Goal: Task Accomplishment & Management: Manage account settings

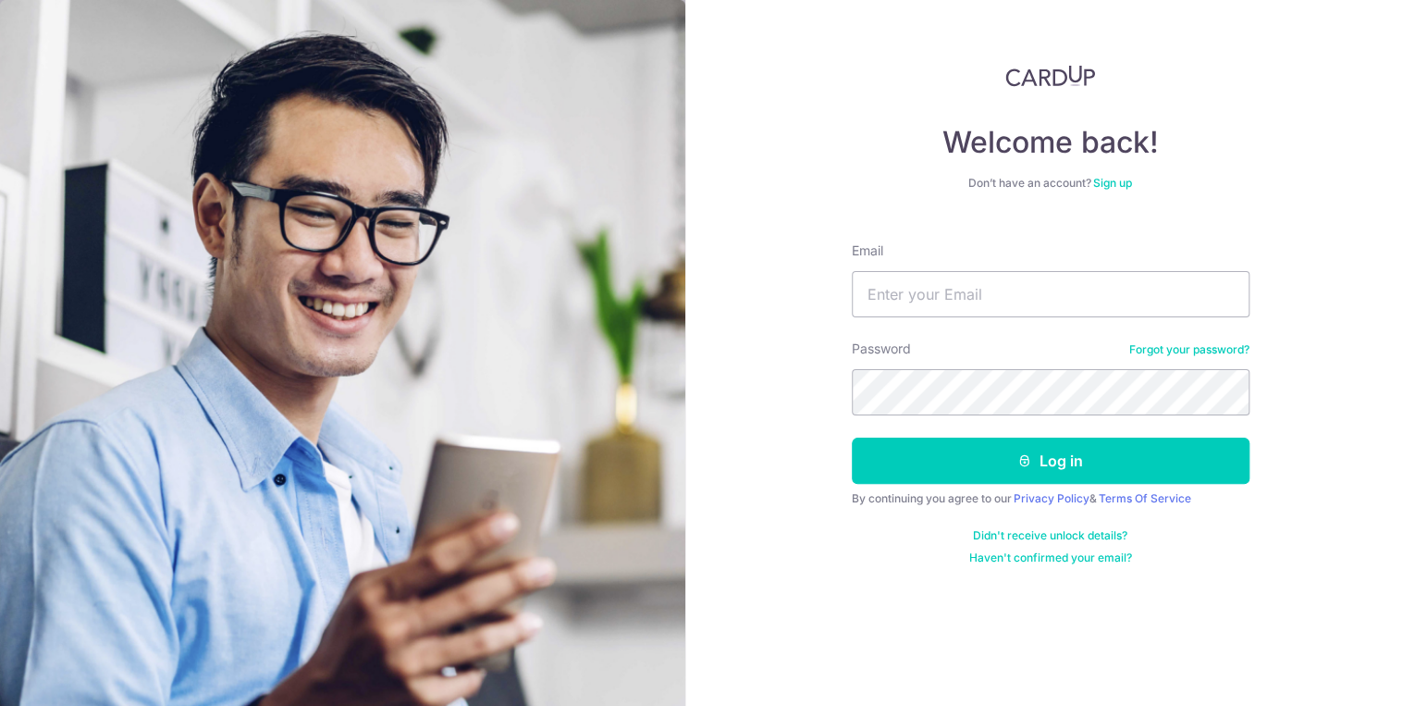
type input "KHORJUNXIONG@GMAIL.COM"
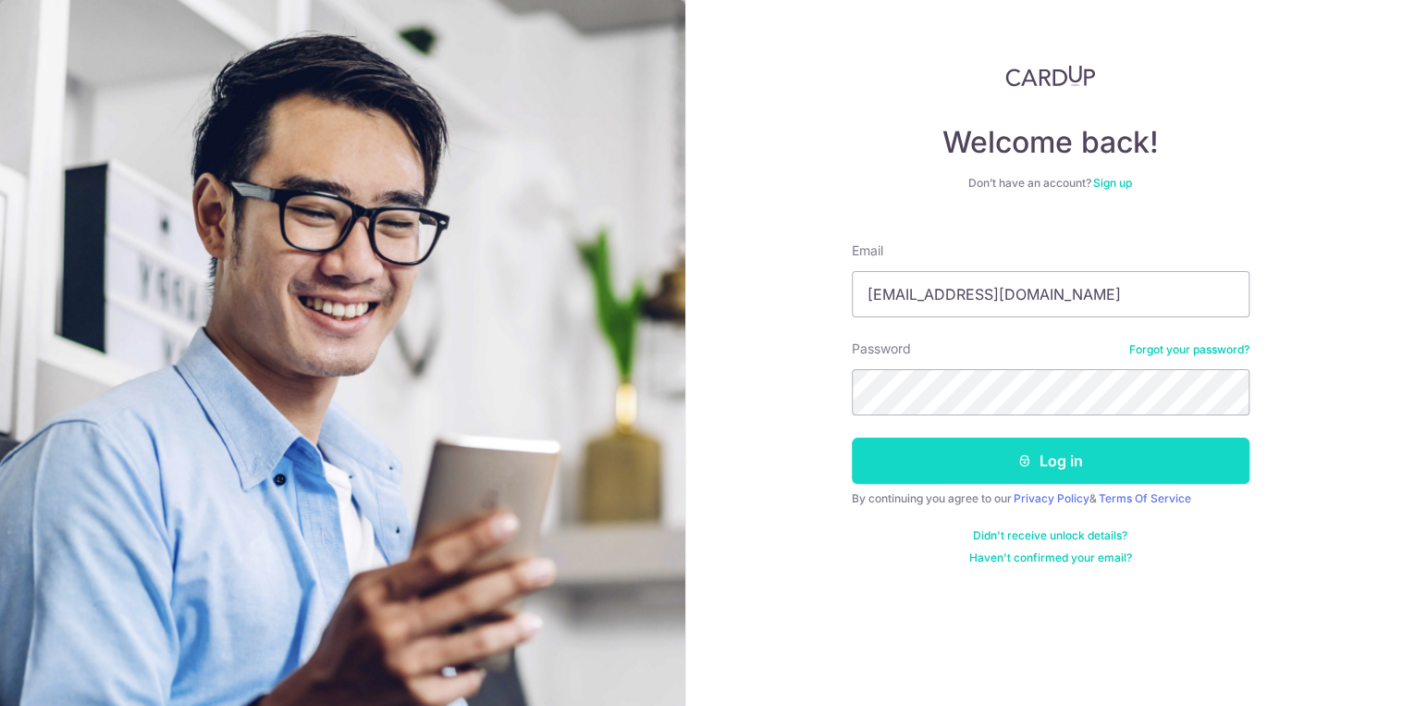
click at [1062, 465] on button "Log in" at bounding box center [1051, 460] width 398 height 46
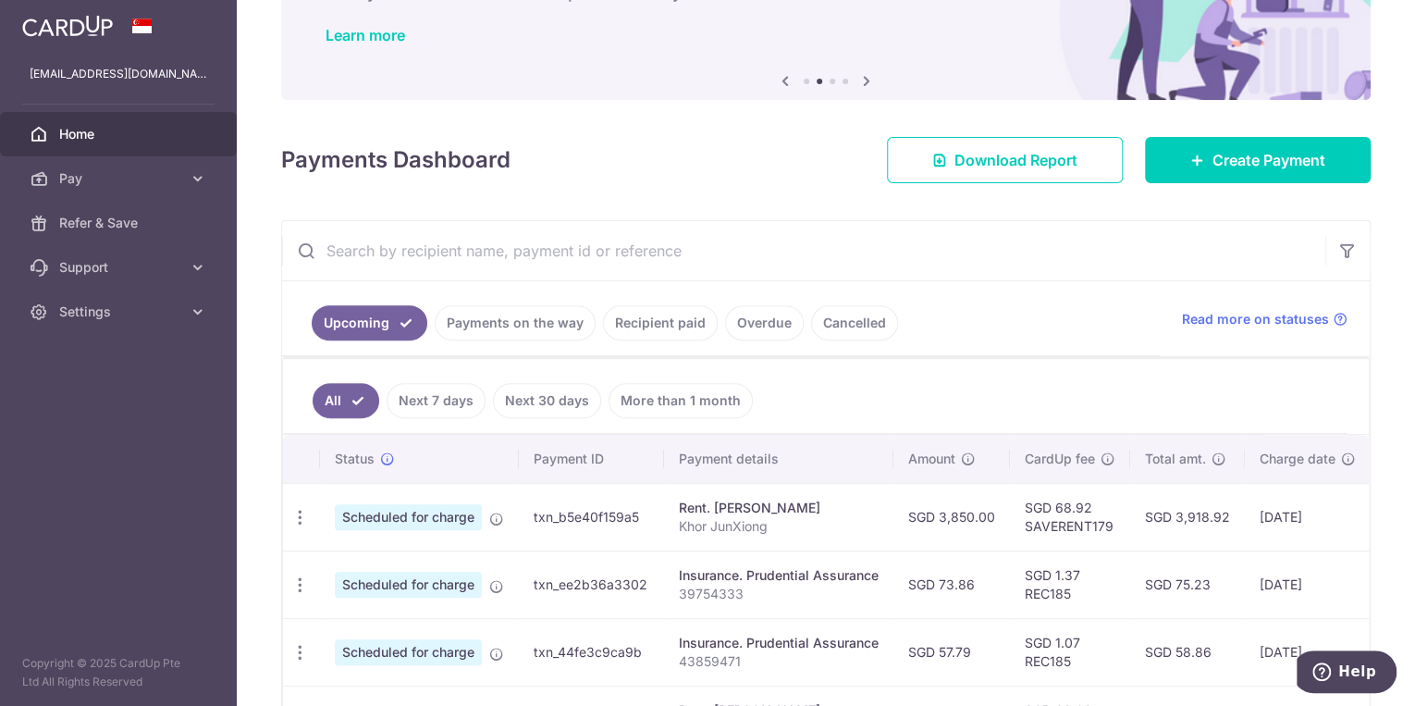
scroll to position [148, 0]
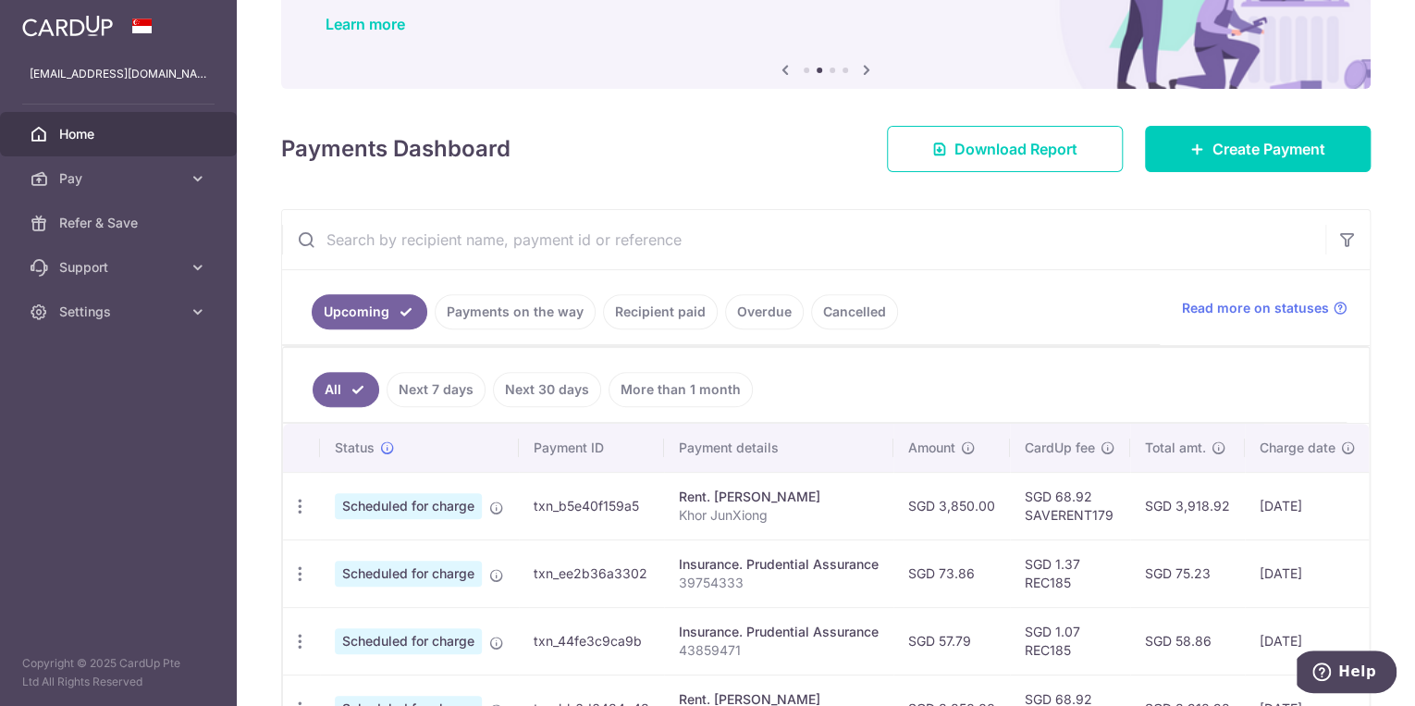
click at [448, 509] on span "Scheduled for charge" at bounding box center [408, 506] width 147 height 26
click at [741, 498] on div "Rent. TAY KIM LAM" at bounding box center [779, 496] width 200 height 18
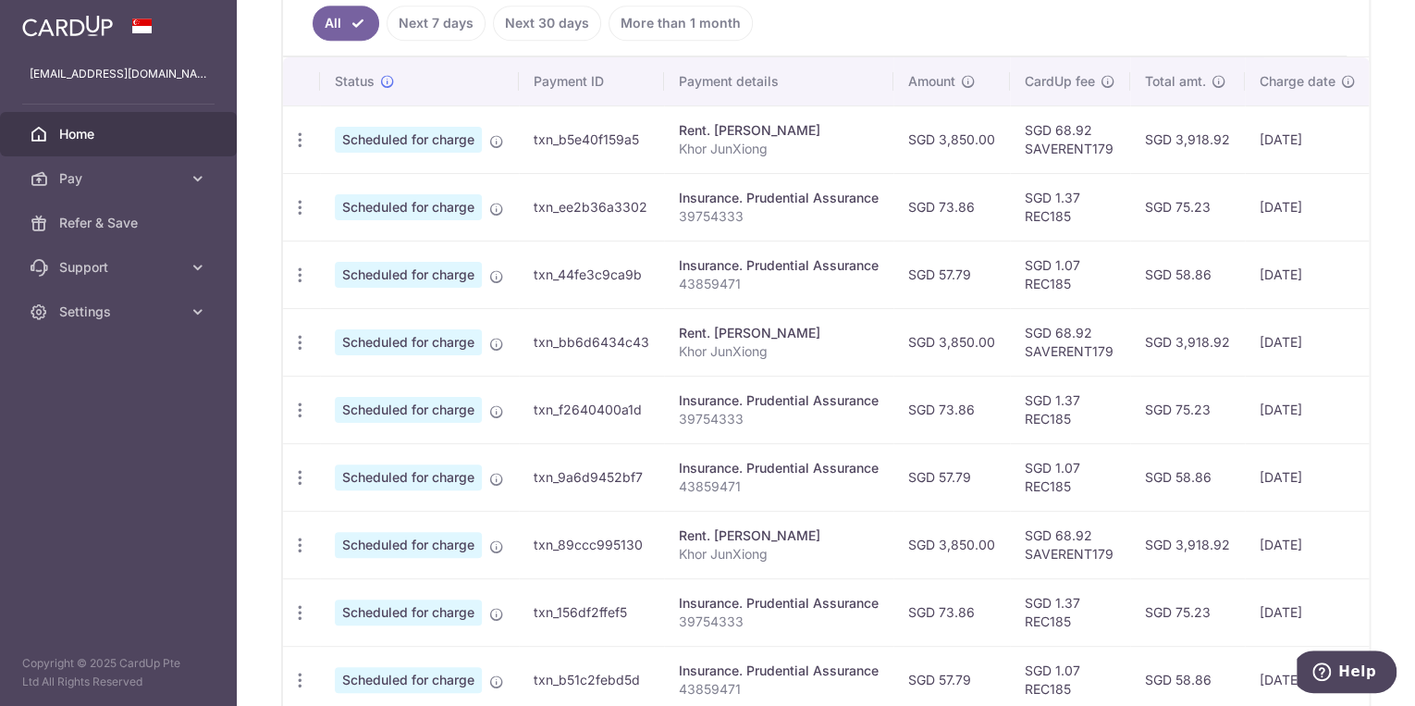
scroll to position [518, 0]
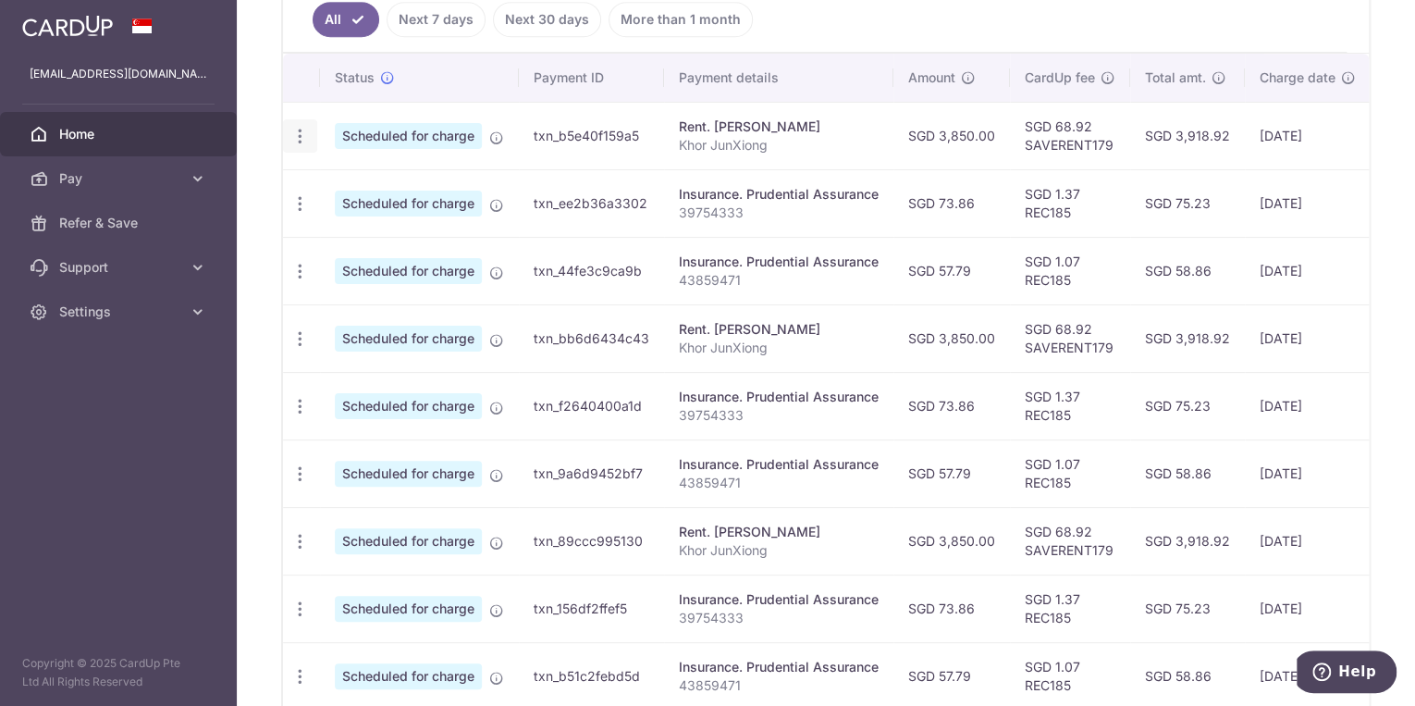
click at [297, 127] on icon "button" at bounding box center [299, 136] width 19 height 19
click at [370, 229] on span "Cancel payment" at bounding box center [399, 232] width 124 height 22
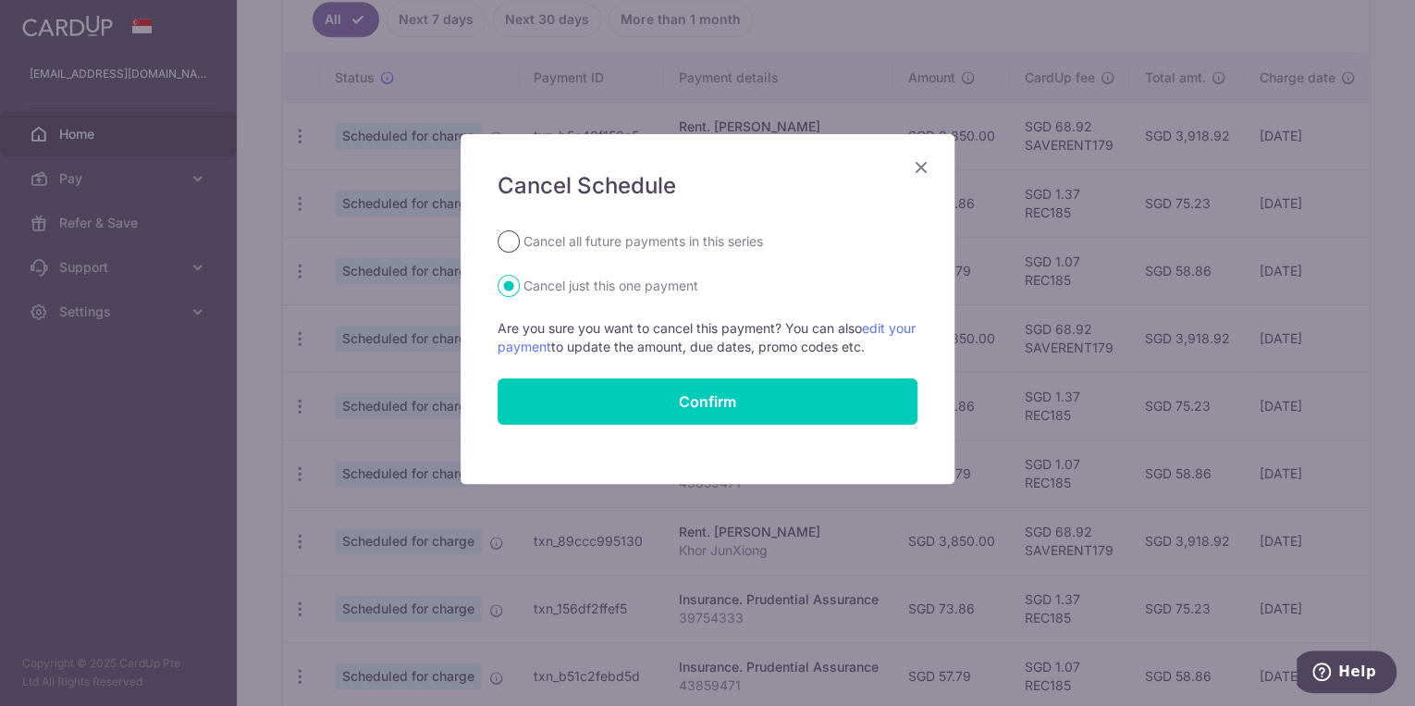
click at [514, 246] on input "Cancel all future payments in this series" at bounding box center [508, 241] width 22 height 22
radio input "true"
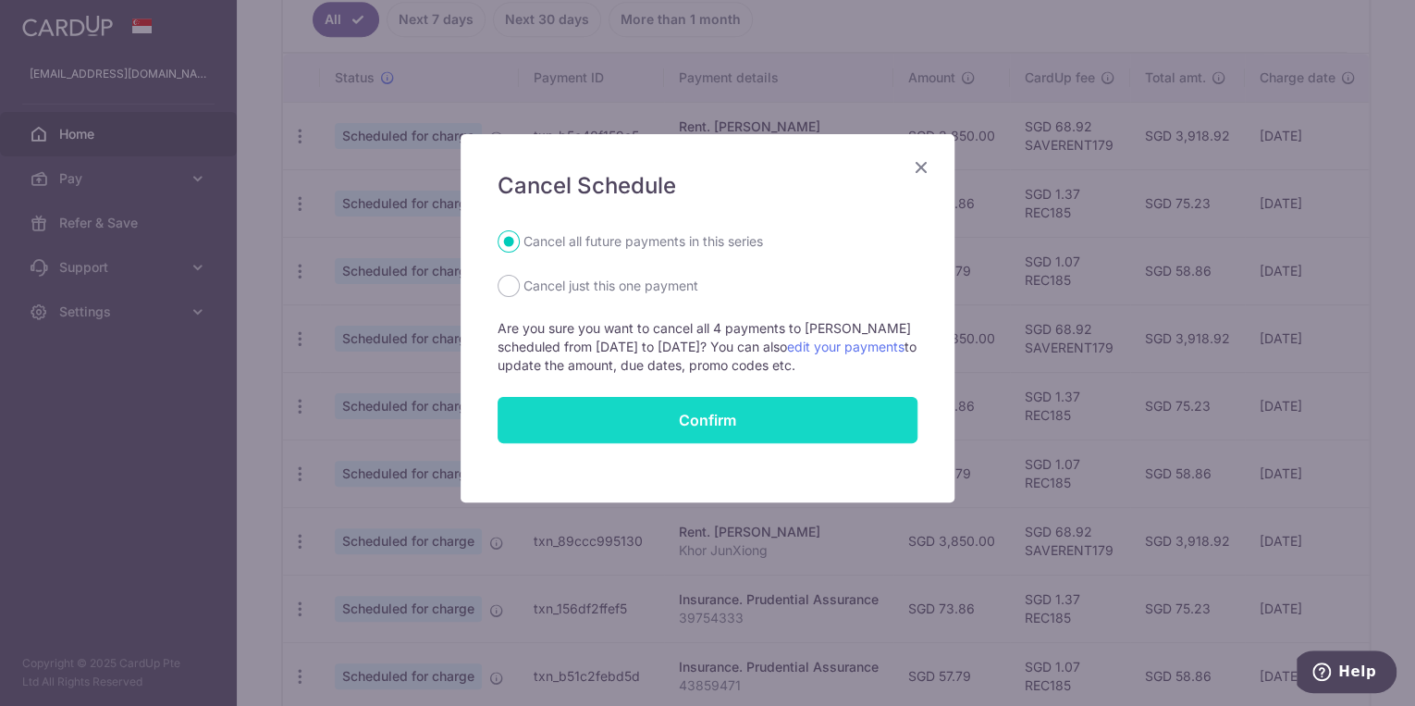
click at [673, 414] on button "Confirm" at bounding box center [707, 420] width 420 height 46
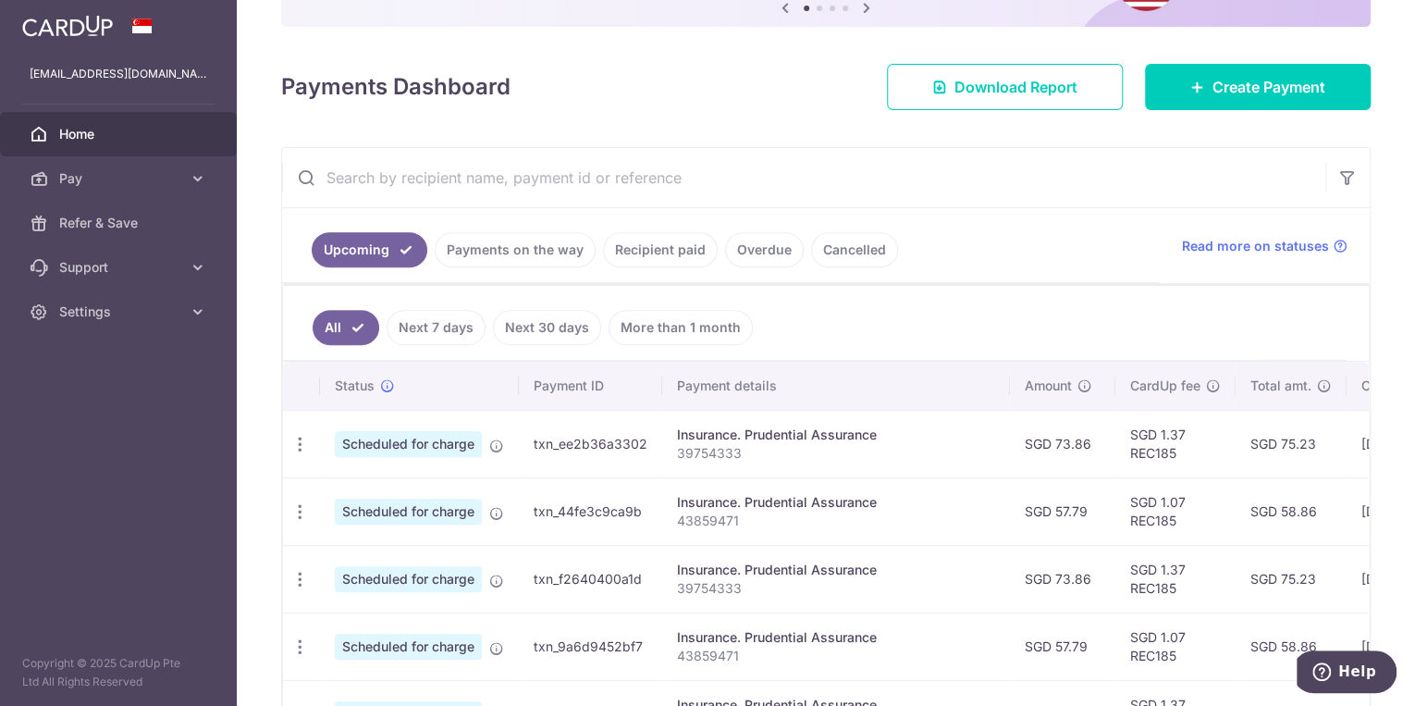
scroll to position [208, 0]
